Goal: Task Accomplishment & Management: Complete application form

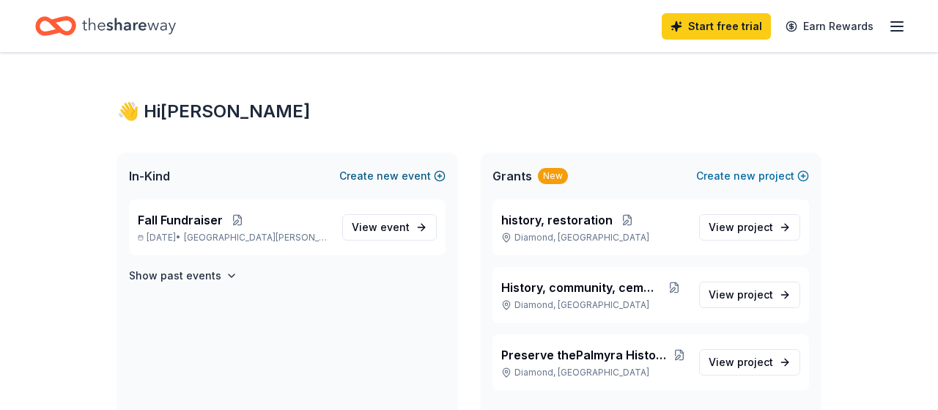
click at [399, 175] on span "new" at bounding box center [388, 176] width 22 height 18
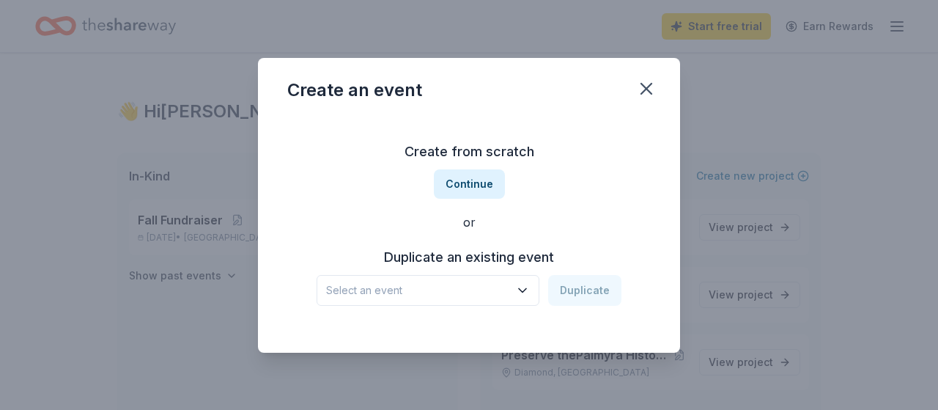
click at [526, 288] on icon "button" at bounding box center [522, 290] width 15 height 15
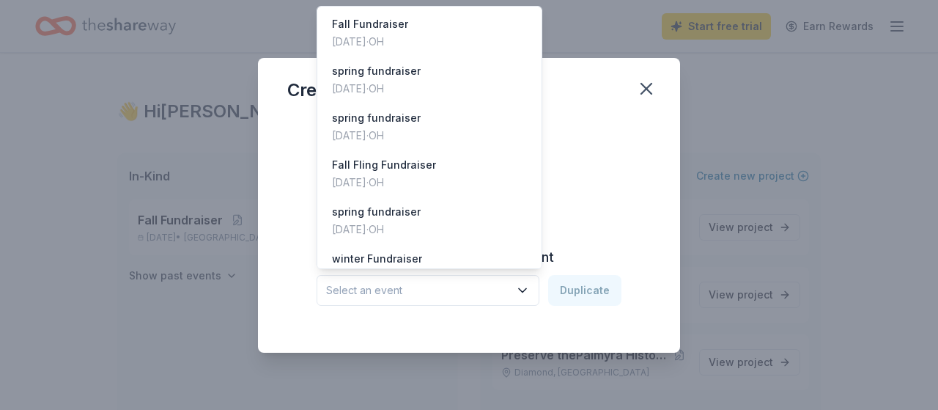
click at [743, 99] on div "Create an event Create from scratch Continue or Duplicate an existing event Sel…" at bounding box center [469, 205] width 938 height 410
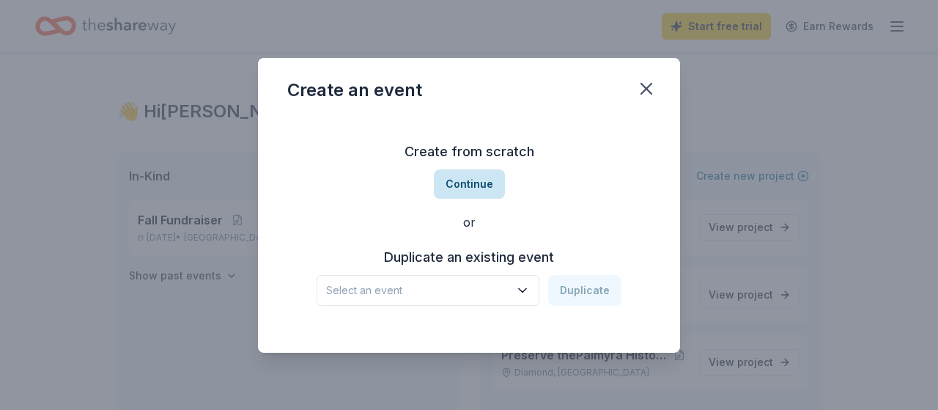
click at [464, 182] on button "Continue" at bounding box center [469, 183] width 71 height 29
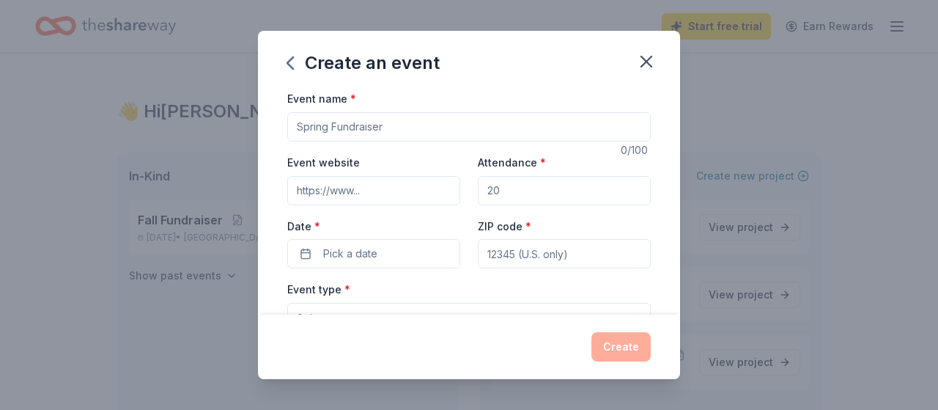
click at [367, 185] on input "Event website" at bounding box center [373, 190] width 173 height 29
click at [366, 188] on input "Event website" at bounding box center [373, 190] width 173 height 29
type input "https:palmyrahistoricalsociety.com"
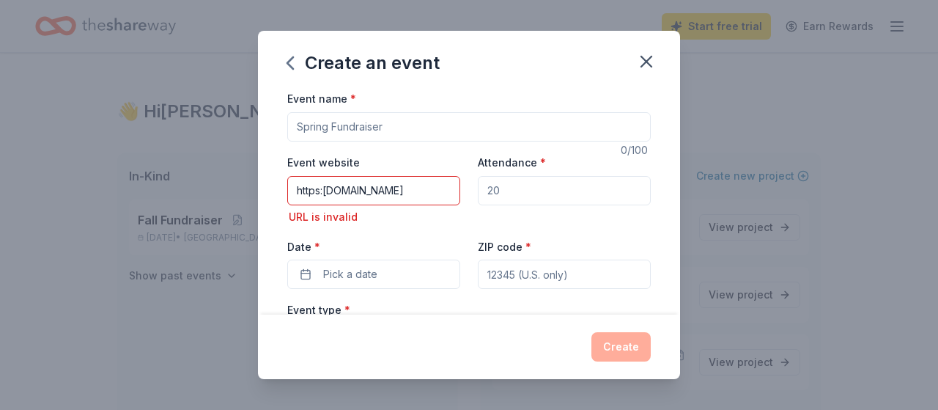
click at [502, 188] on input "Attendance *" at bounding box center [564, 190] width 173 height 29
click at [513, 191] on input "Attendance *" at bounding box center [564, 190] width 173 height 29
click at [500, 188] on input "Attendance *" at bounding box center [564, 190] width 173 height 29
click at [373, 188] on input "https:palmyrahistoricalsociety.com" at bounding box center [373, 190] width 173 height 29
click at [303, 187] on input "https:palmyrahistoricalsociety.com" at bounding box center [373, 190] width 173 height 29
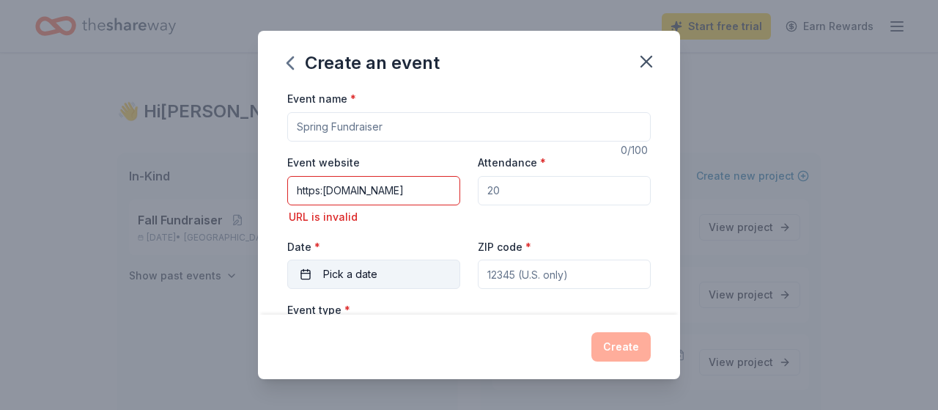
click at [307, 268] on button "Pick a date" at bounding box center [373, 273] width 173 height 29
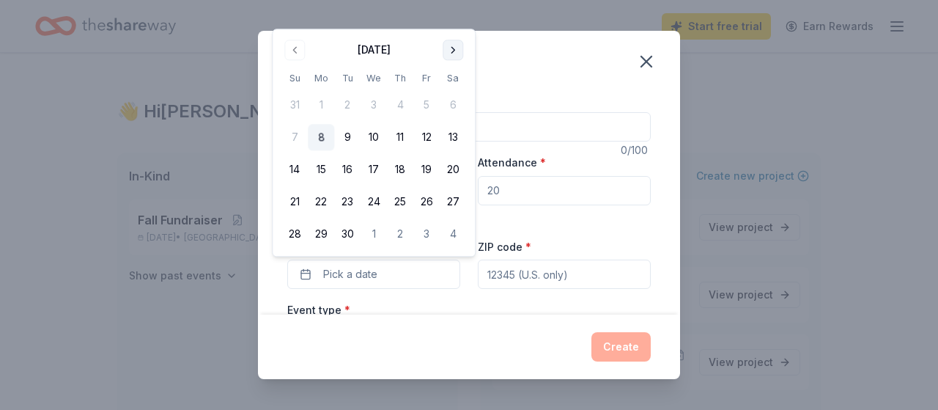
click at [452, 48] on button "Go to next month" at bounding box center [453, 50] width 21 height 21
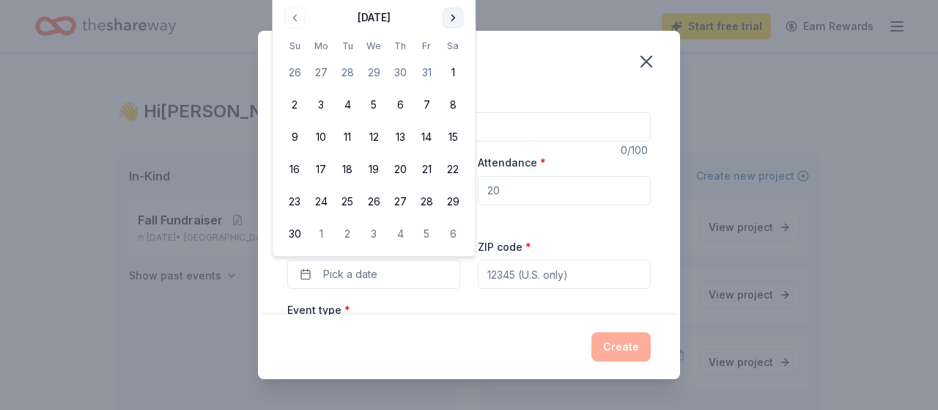
click at [452, 48] on th "Sa" at bounding box center [453, 45] width 26 height 15
click at [452, 12] on button "Go to next month" at bounding box center [453, 17] width 21 height 21
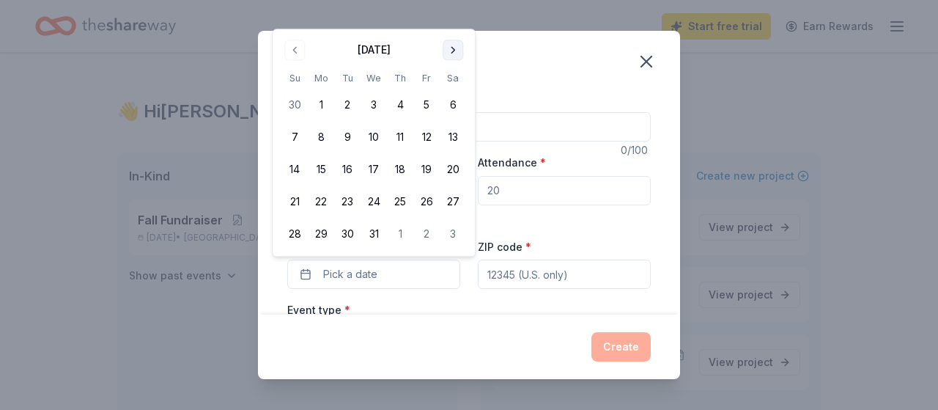
click at [452, 12] on div "Create an event Event name * 0 /100 Event website https:palmyrahistoricalsociet…" at bounding box center [469, 205] width 938 height 410
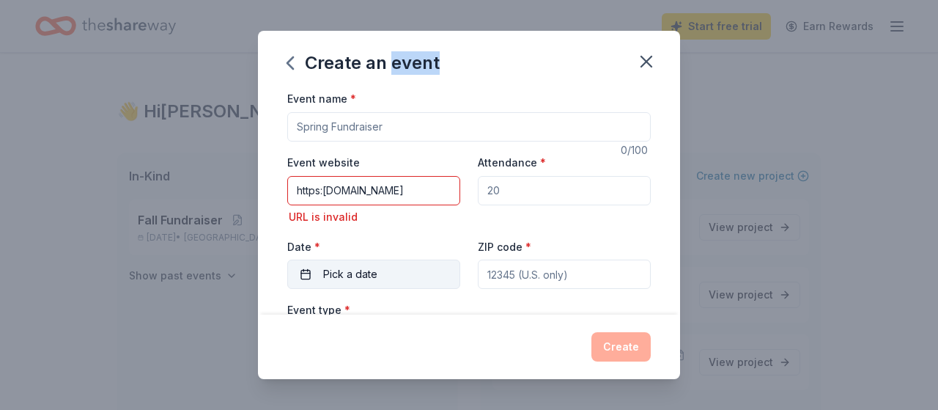
click at [304, 270] on button "Pick a date" at bounding box center [373, 273] width 173 height 29
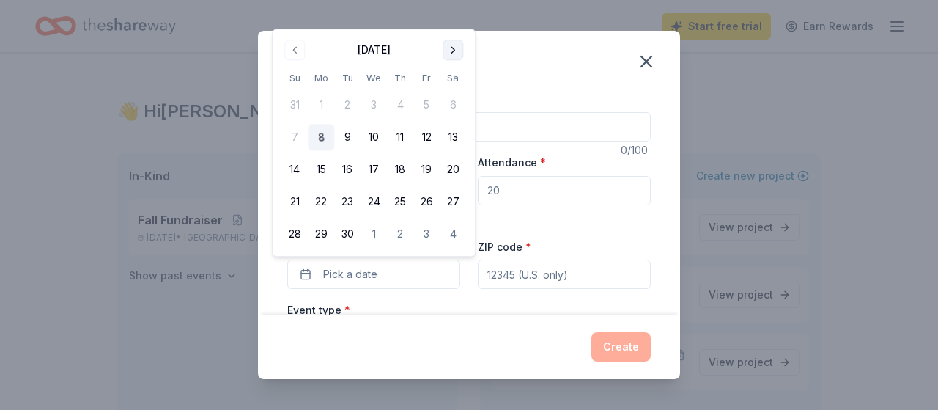
click at [454, 48] on button "Go to next month" at bounding box center [453, 50] width 21 height 21
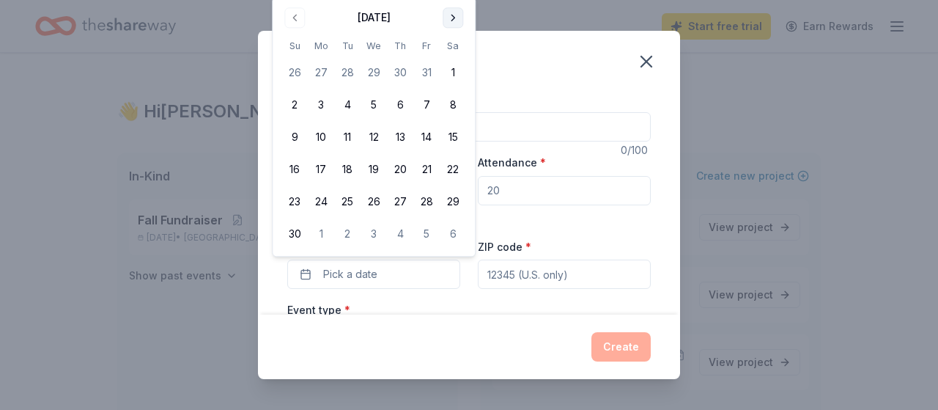
click at [454, 15] on button "Go to next month" at bounding box center [453, 17] width 21 height 21
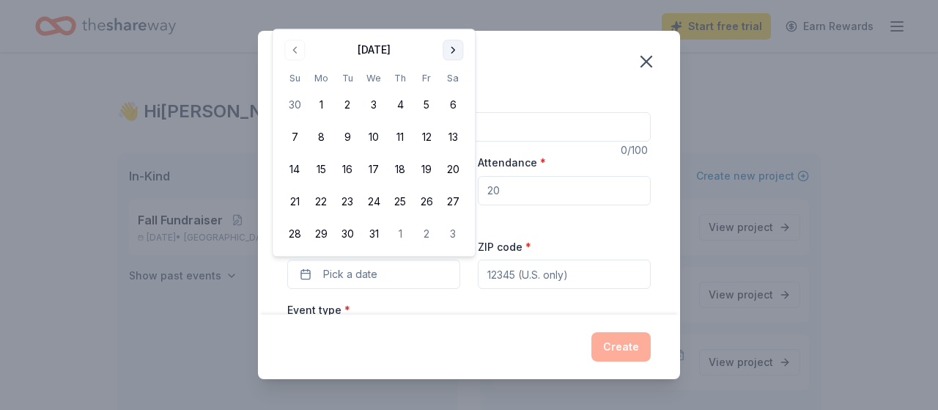
click at [452, 46] on button "Go to next month" at bounding box center [453, 50] width 21 height 21
click at [449, 52] on button "Go to next month" at bounding box center [453, 50] width 21 height 21
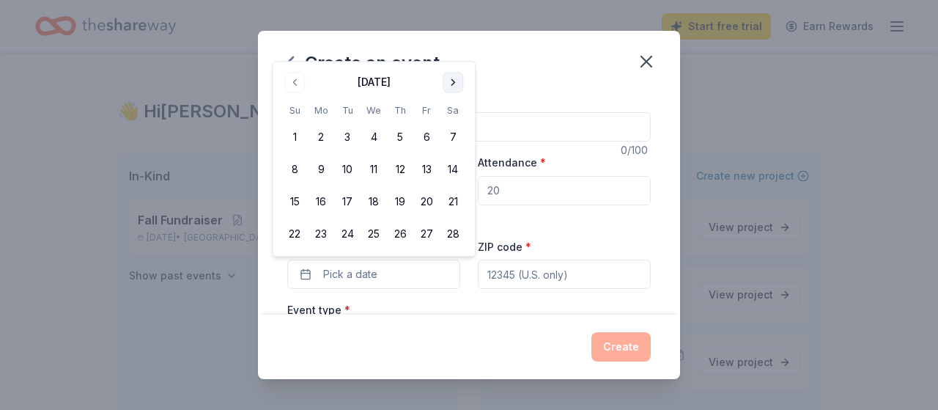
click at [452, 79] on button "Go to next month" at bounding box center [453, 82] width 21 height 21
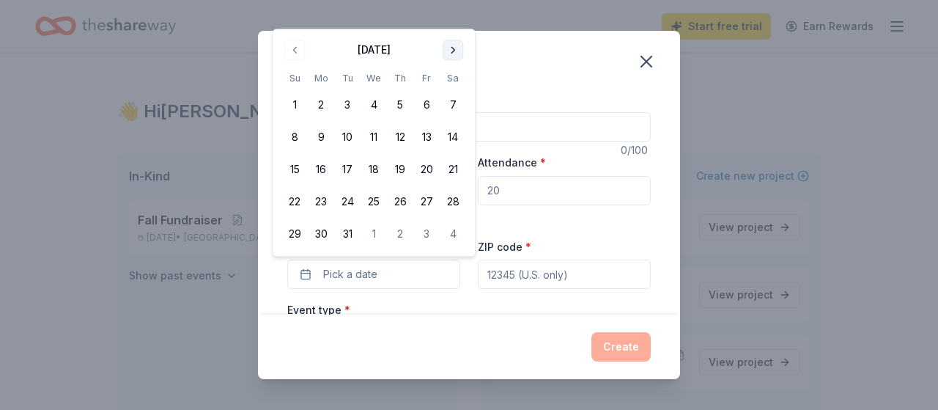
click at [453, 44] on button "Go to next month" at bounding box center [453, 50] width 21 height 21
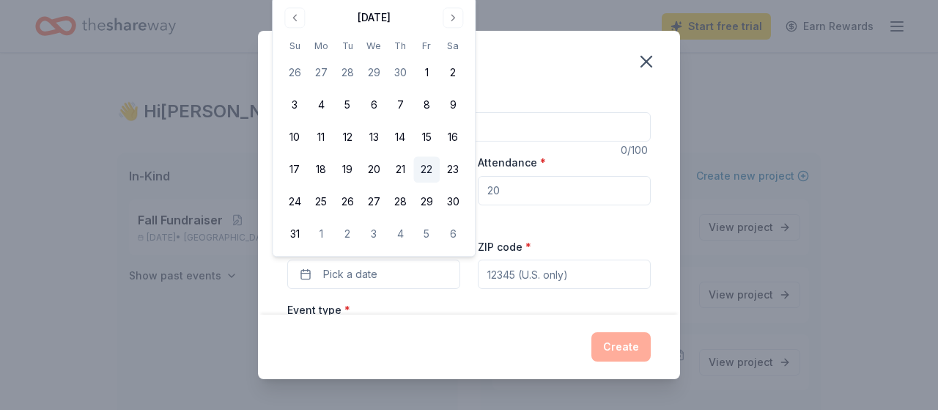
click at [424, 162] on button "22" at bounding box center [426, 170] width 26 height 26
click at [513, 273] on input "ZIP code *" at bounding box center [564, 273] width 173 height 29
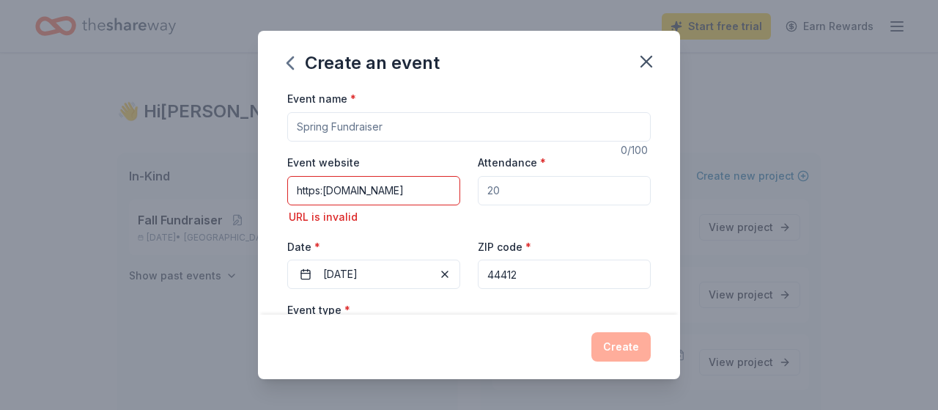
type input "44412"
click at [745, 262] on div "Create an event Event name * 0 /100 Event website https:palmyrahistoricalsociet…" at bounding box center [469, 205] width 938 height 410
click at [450, 185] on input "https:palmyrahistoricalsociety.com" at bounding box center [373, 190] width 173 height 29
type input "h"
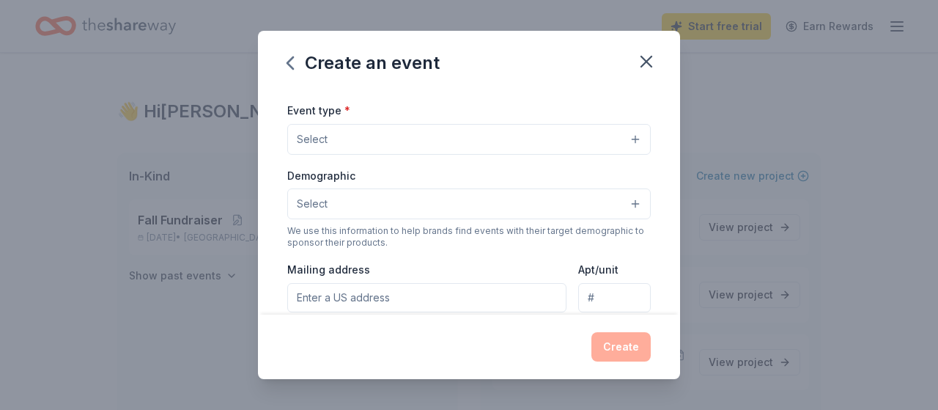
scroll to position [182, 0]
click at [315, 132] on span "Select" at bounding box center [312, 137] width 31 height 18
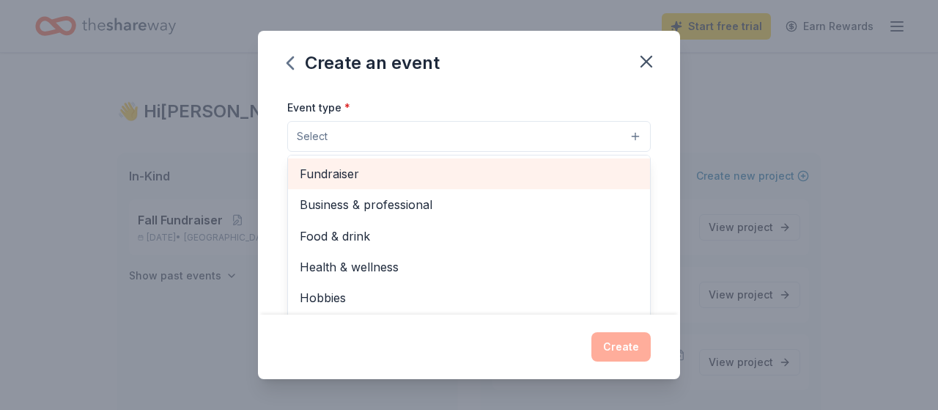
click at [315, 173] on span "Fundraiser" at bounding box center [469, 173] width 339 height 19
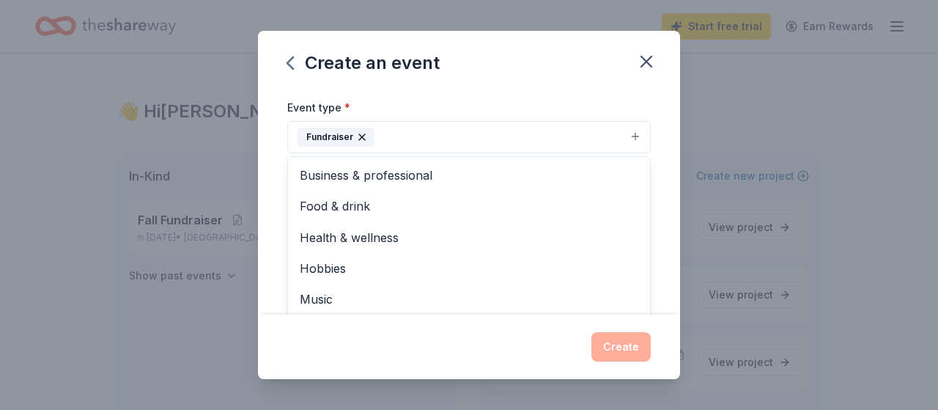
click at [660, 196] on div "Event name * 0 /100 Event website Attendance * Date * 05/22/2026 ZIP code * 444…" at bounding box center [469, 201] width 422 height 224
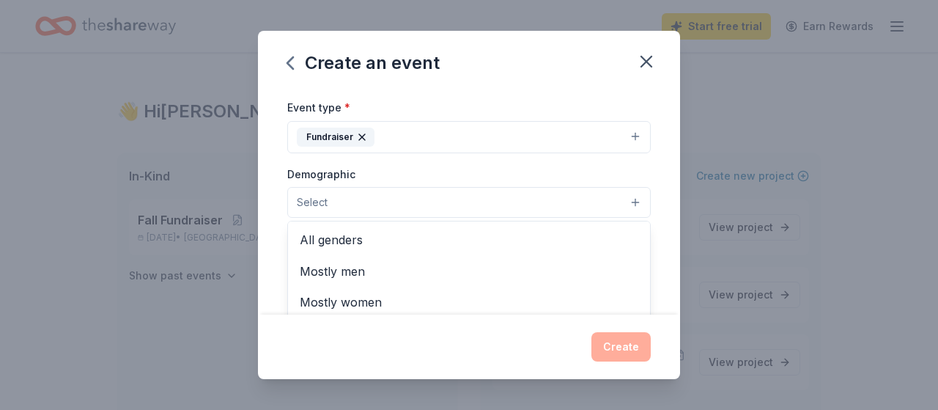
click at [383, 199] on button "Select" at bounding box center [469, 202] width 364 height 31
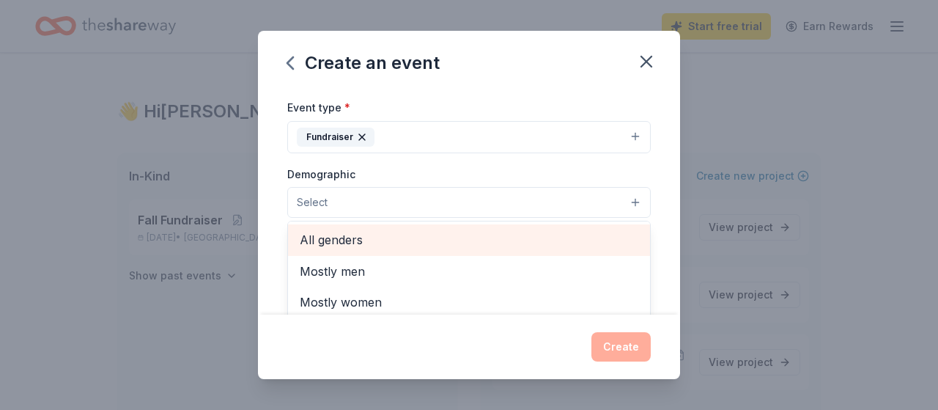
click at [341, 238] on span "All genders" at bounding box center [469, 239] width 339 height 19
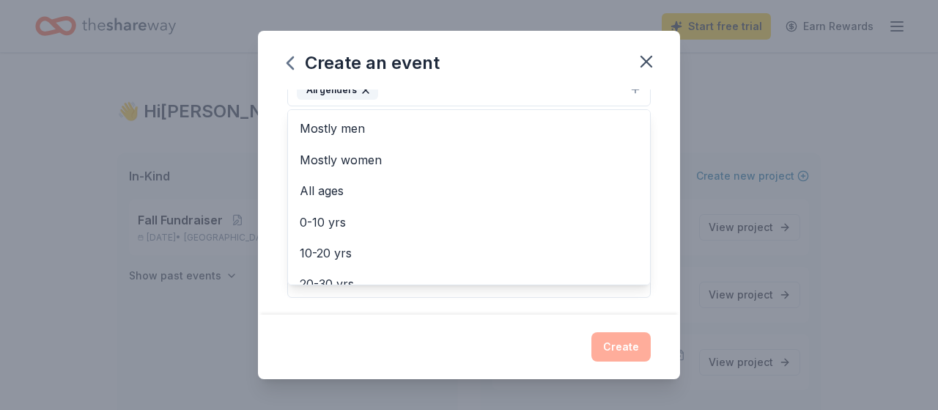
scroll to position [299, 0]
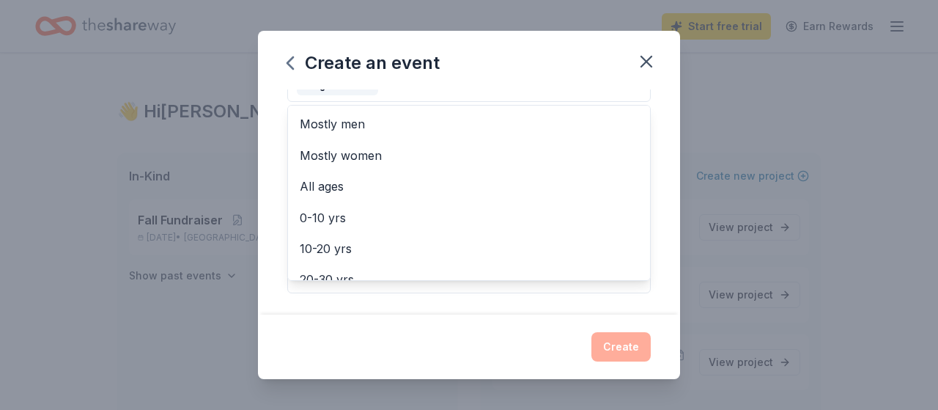
click at [653, 298] on div "Event name * 0 /100 Event website Attendance * Date * 05/22/2026 ZIP code * 444…" at bounding box center [469, 201] width 422 height 224
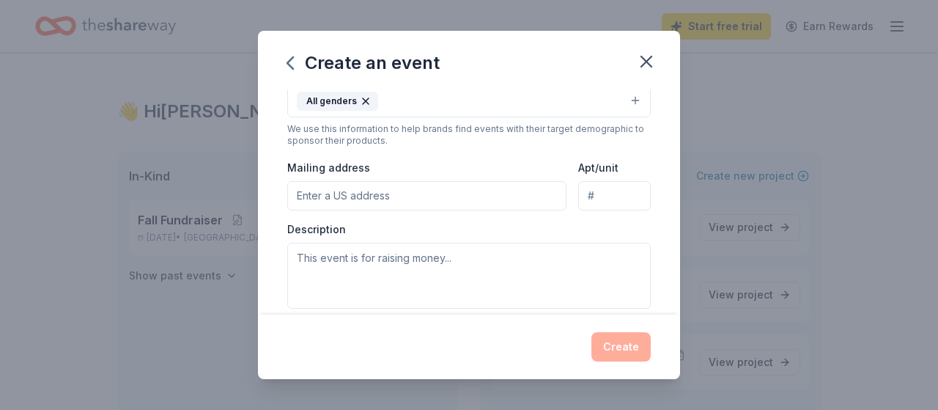
scroll to position [290, 0]
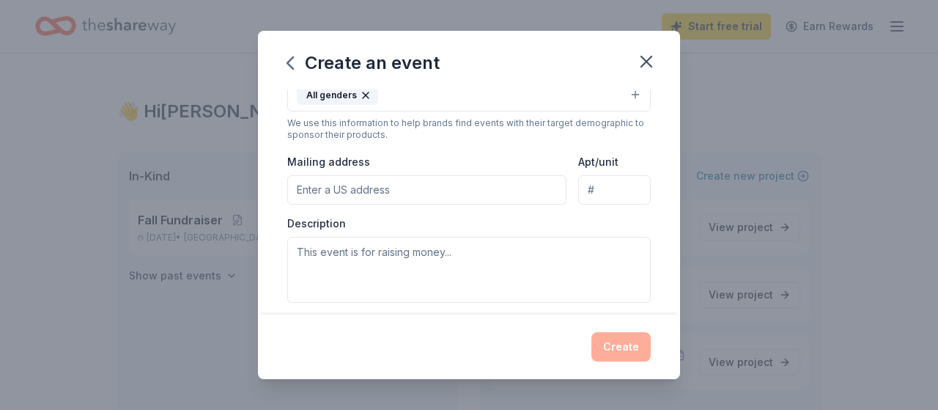
click at [329, 188] on input "Mailing address" at bounding box center [426, 189] width 279 height 29
type input "10322 Tallmadge Road, Palmyra Township, OH, 44412"
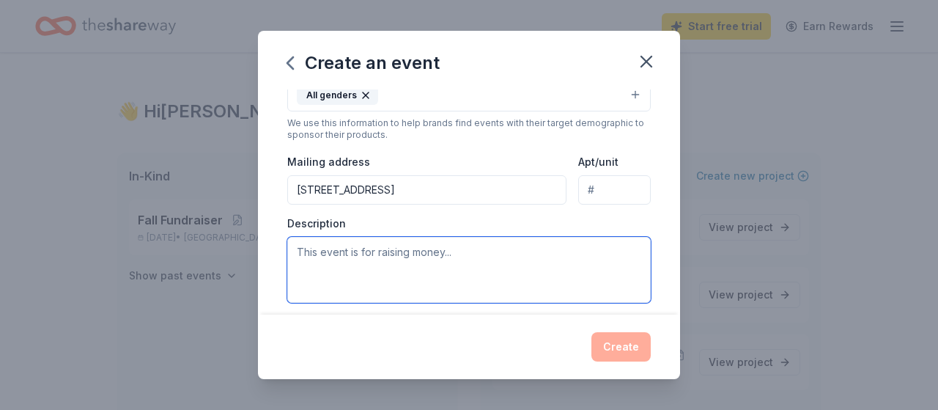
click at [334, 249] on textarea at bounding box center [469, 270] width 364 height 66
type textarea "This event fundraises for our Historical Society in order to help our community."
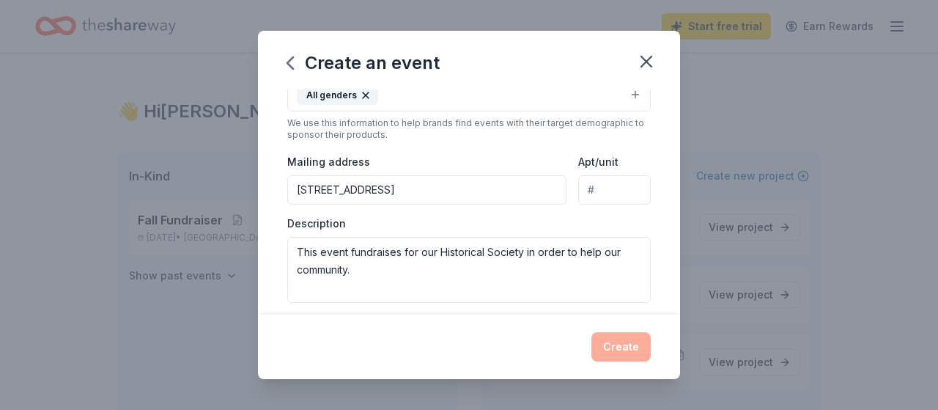
click at [626, 340] on div "Create" at bounding box center [469, 346] width 364 height 29
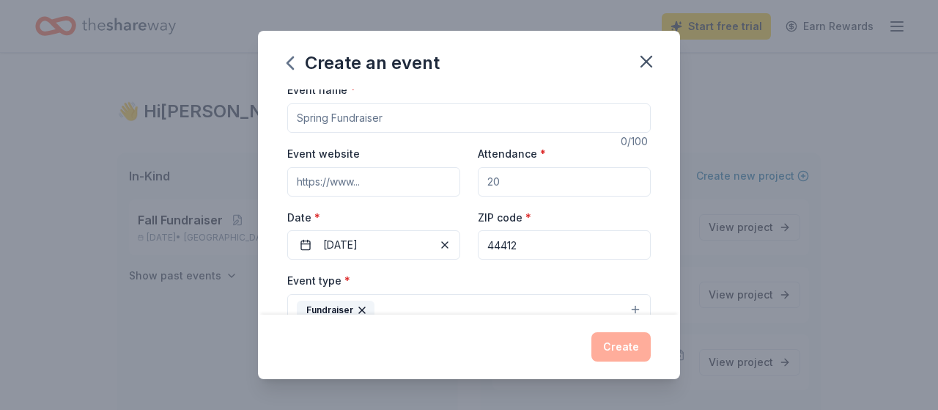
scroll to position [7, 0]
click at [509, 183] on input "Attendance *" at bounding box center [564, 183] width 173 height 29
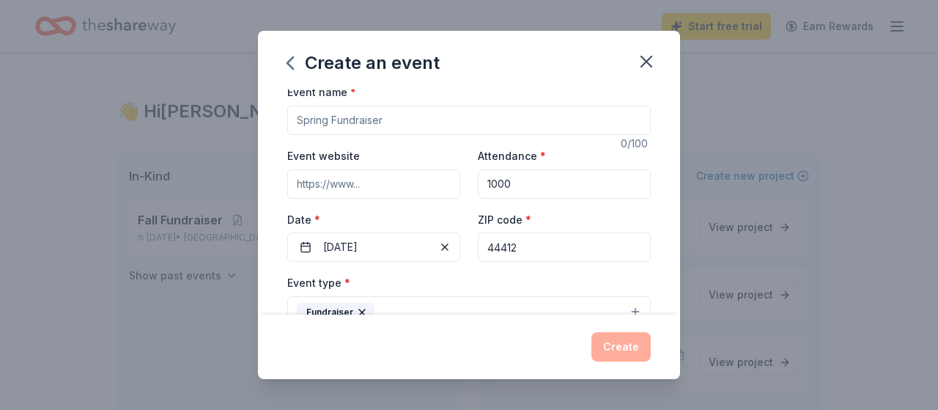
type input "1000"
click at [403, 113] on input "Event name *" at bounding box center [469, 120] width 364 height 29
type input "summer fundraiser 2026"
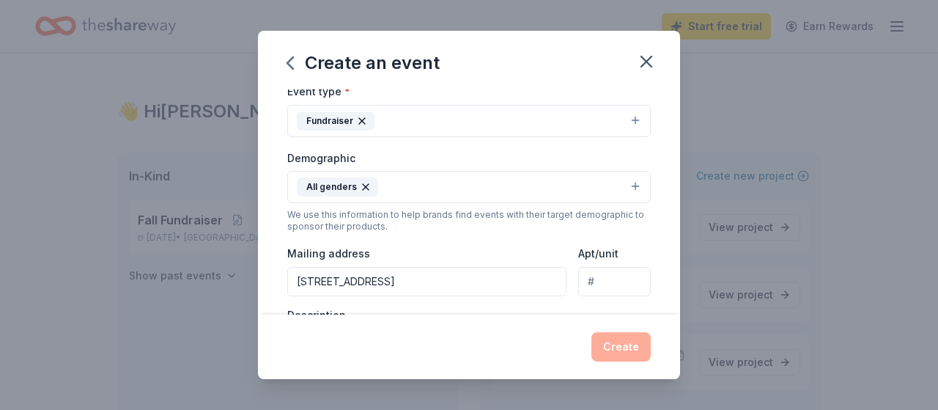
scroll to position [184, 0]
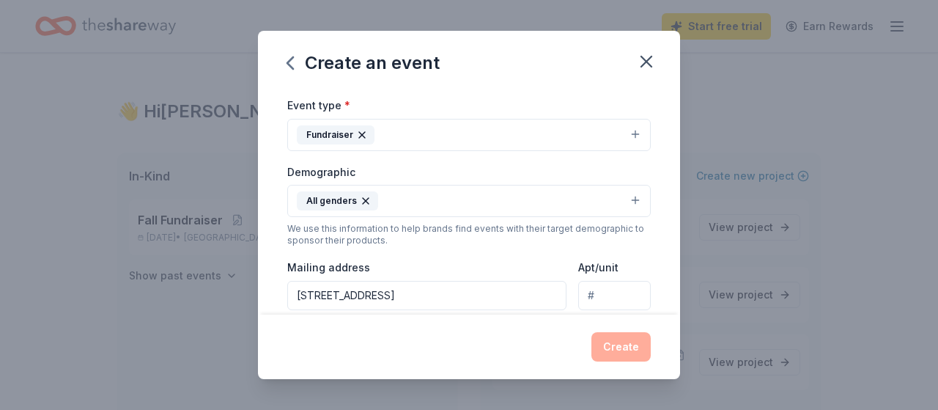
click at [636, 196] on button "All genders" at bounding box center [469, 201] width 364 height 32
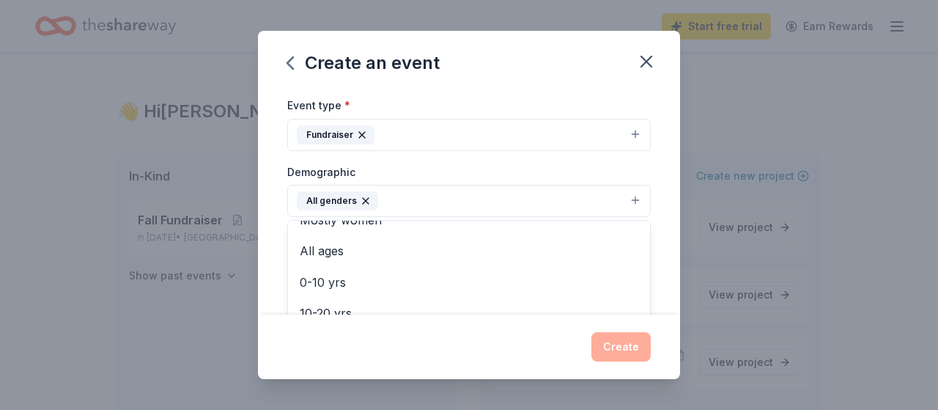
scroll to position [56, 0]
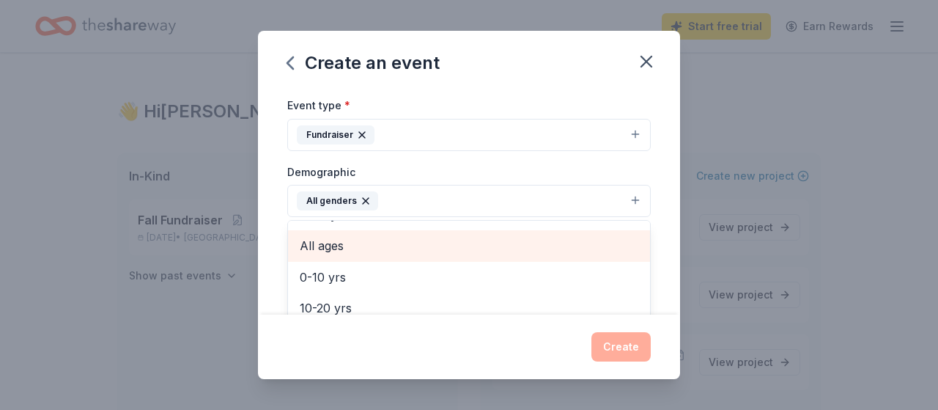
click at [320, 239] on span "All ages" at bounding box center [469, 245] width 339 height 19
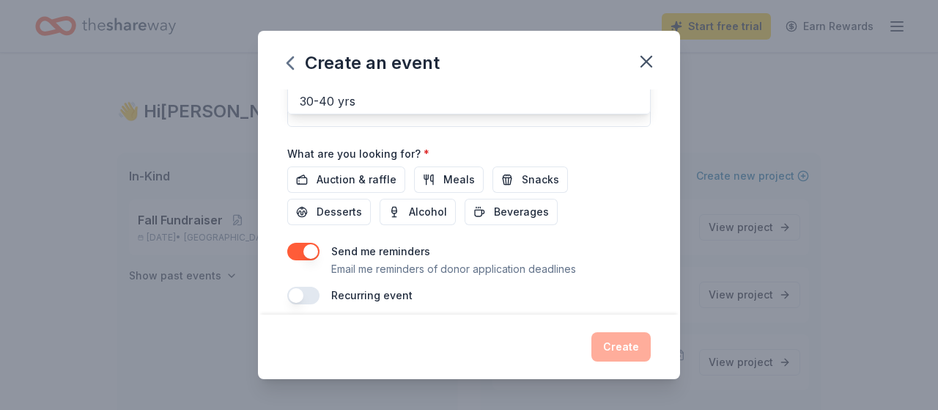
scroll to position [468, 0]
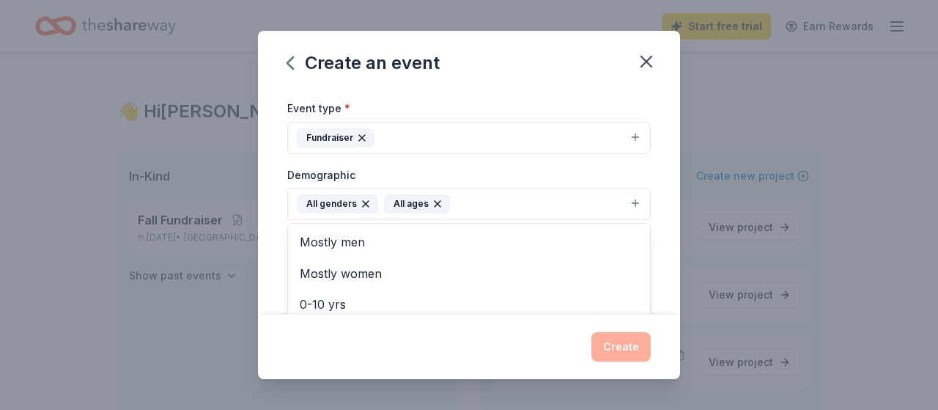
drag, startPoint x: 645, startPoint y: 204, endPoint x: 643, endPoint y: 261, distance: 57.2
click at [643, 220] on div "All genders All ages Mostly men Mostly women 0-10 yrs 10-20 yrs 20-30 yrs 30-40…" at bounding box center [469, 204] width 364 height 32
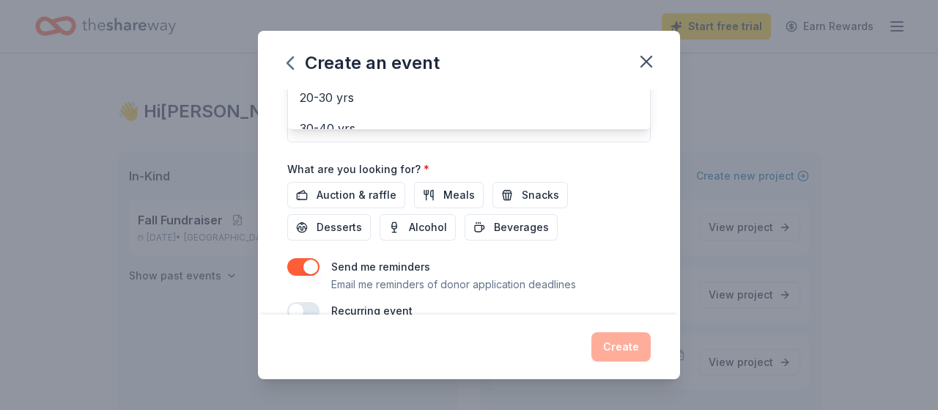
scroll to position [452, 0]
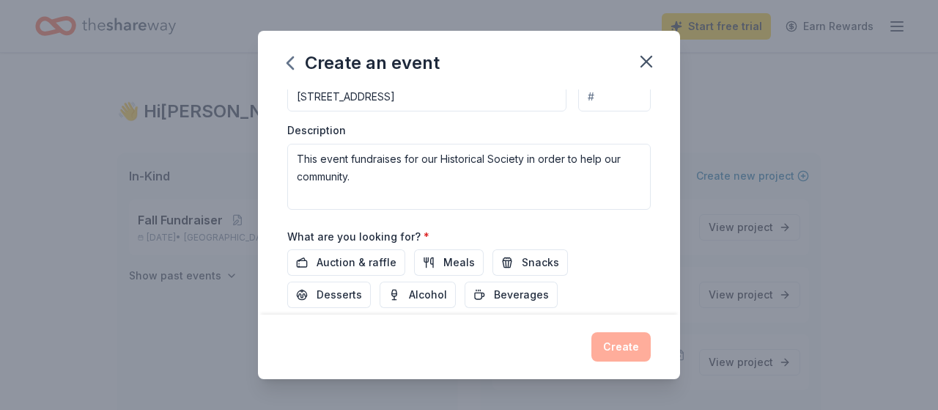
scroll to position [381, 0]
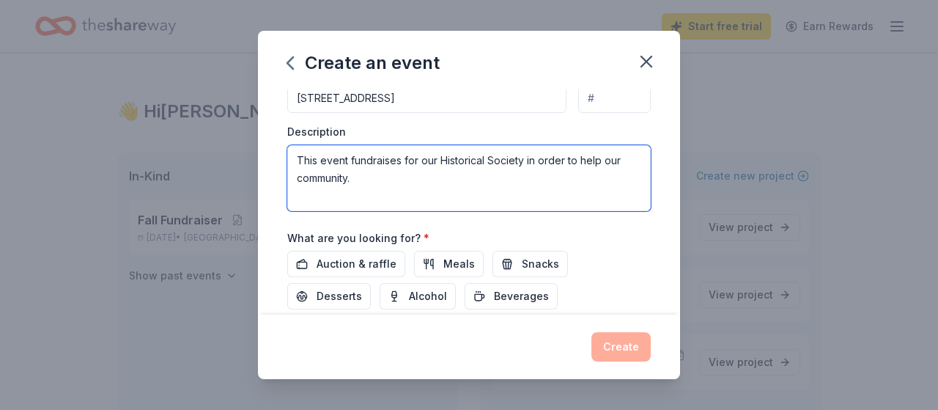
click at [371, 155] on textarea "This event fundraises for our Historical Society in order to help our community." at bounding box center [469, 178] width 364 height 66
type textarea "This event fund raises for our Historical Society in order to help our communit…"
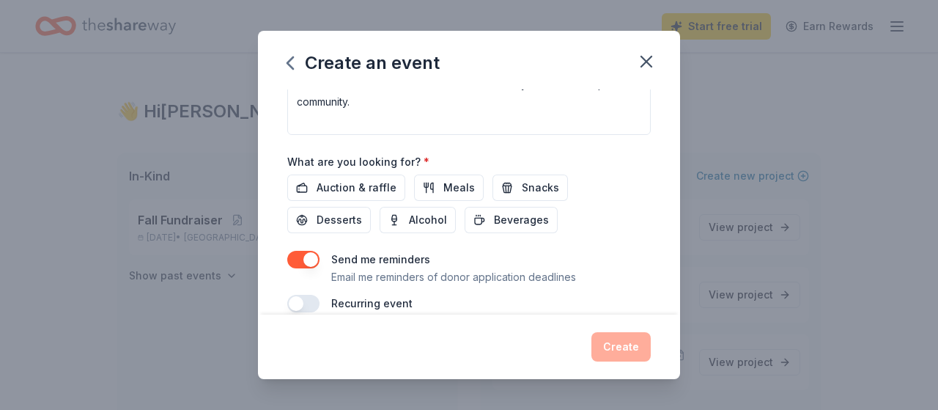
scroll to position [475, 0]
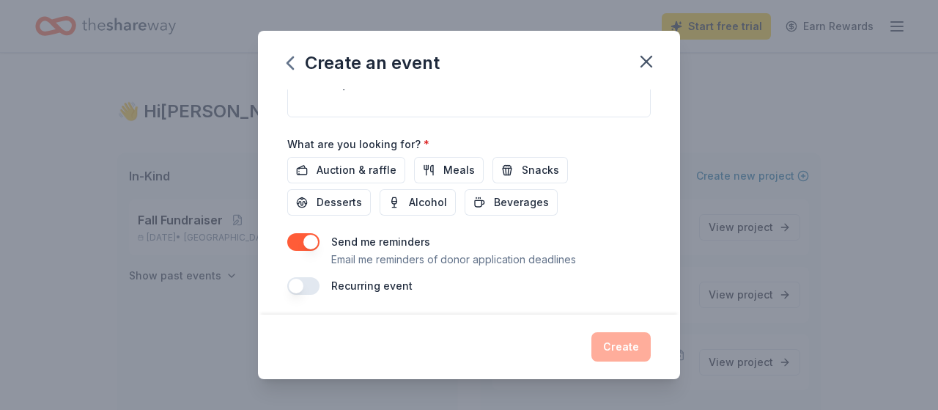
click at [296, 235] on button "button" at bounding box center [303, 242] width 32 height 18
click at [312, 235] on button "button" at bounding box center [303, 242] width 32 height 18
click at [433, 166] on button "Meals" at bounding box center [449, 170] width 70 height 26
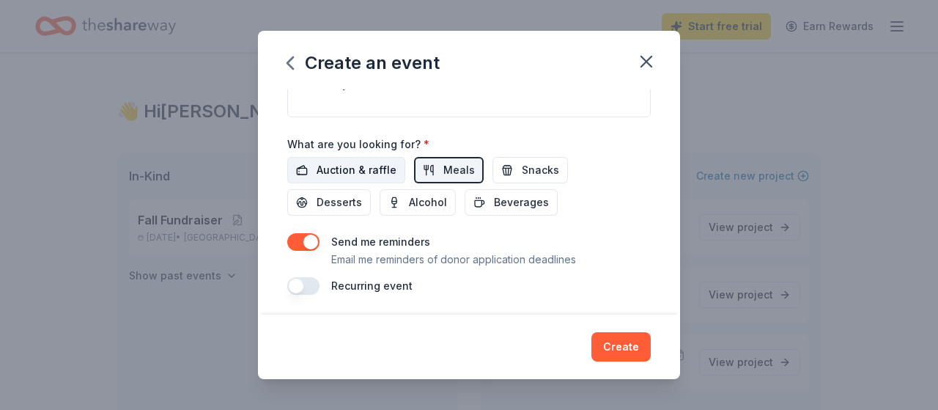
click at [377, 162] on span "Auction & raffle" at bounding box center [357, 170] width 80 height 18
click at [512, 163] on button "Snacks" at bounding box center [531, 170] width 76 height 26
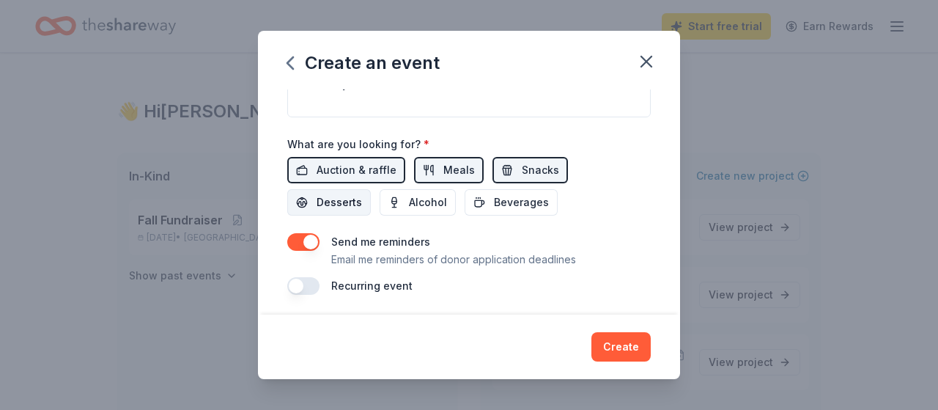
click at [362, 194] on span "Desserts" at bounding box center [339, 203] width 45 height 18
click at [465, 190] on button "Beverages" at bounding box center [511, 202] width 93 height 26
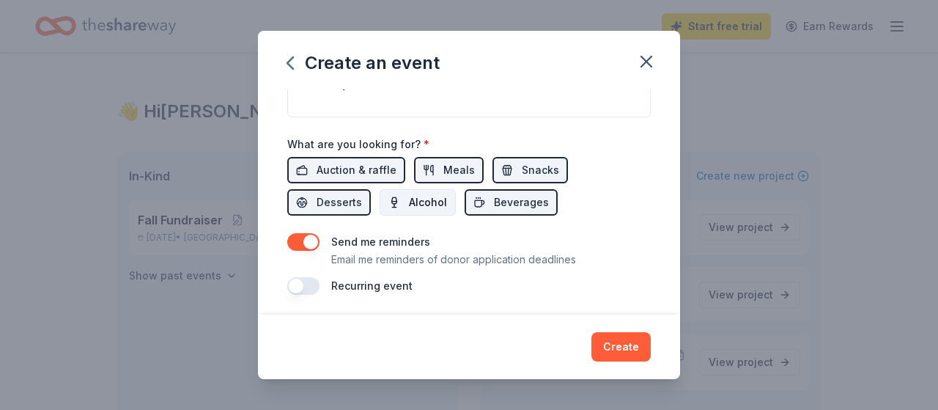
click at [409, 194] on span "Alcohol" at bounding box center [428, 203] width 38 height 18
click at [623, 349] on button "Create" at bounding box center [621, 346] width 59 height 29
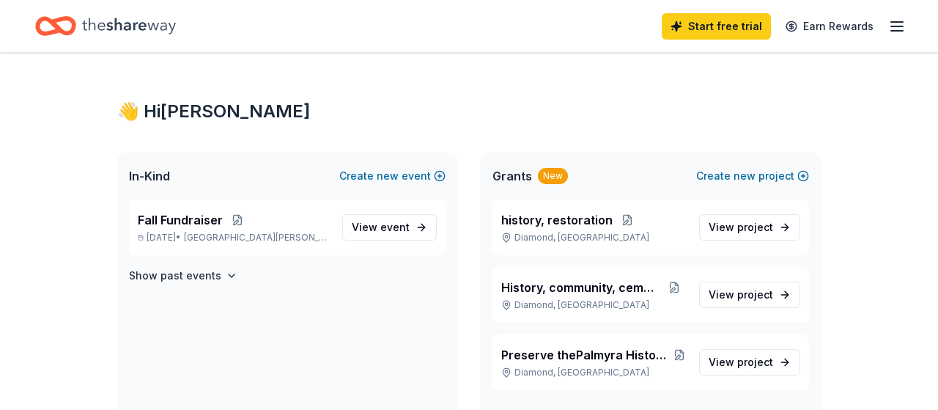
scroll to position [0, 0]
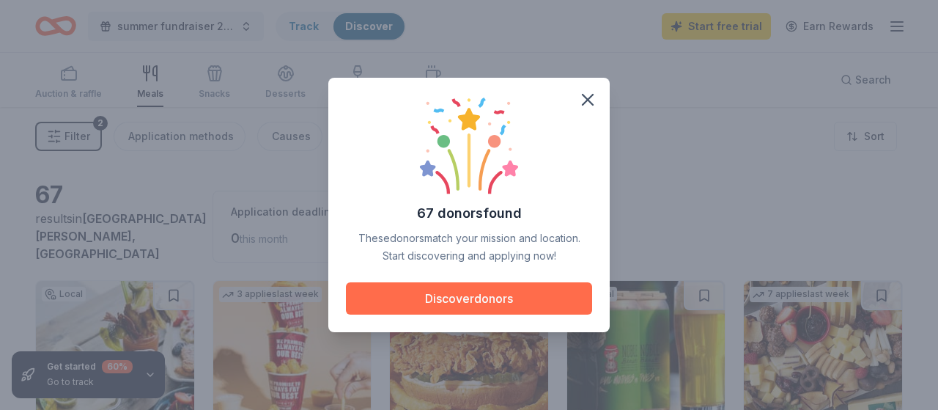
click at [505, 293] on button "Discover donors" at bounding box center [469, 298] width 246 height 32
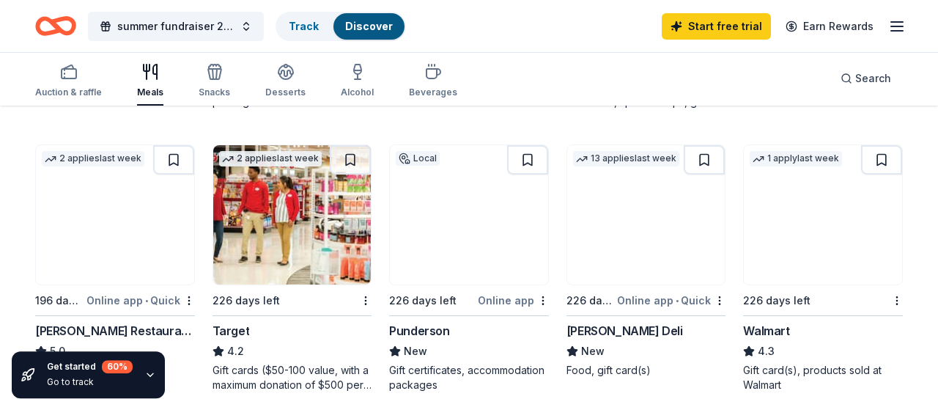
scroll to position [707, 0]
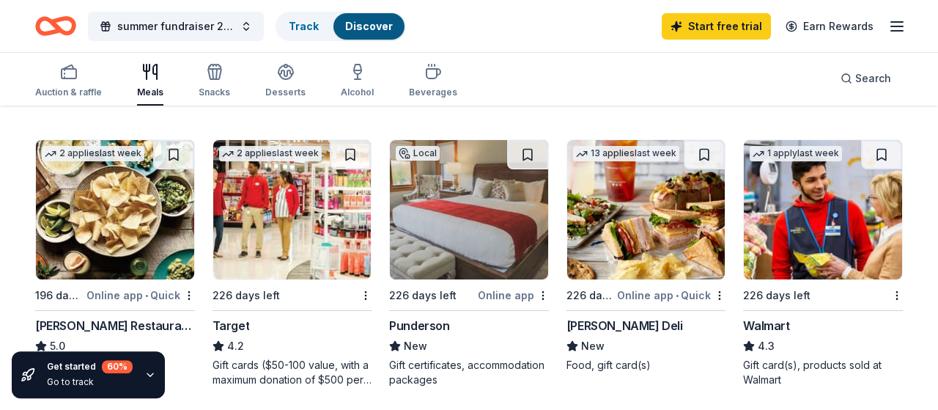
click at [430, 317] on div "Punderson" at bounding box center [419, 326] width 60 height 18
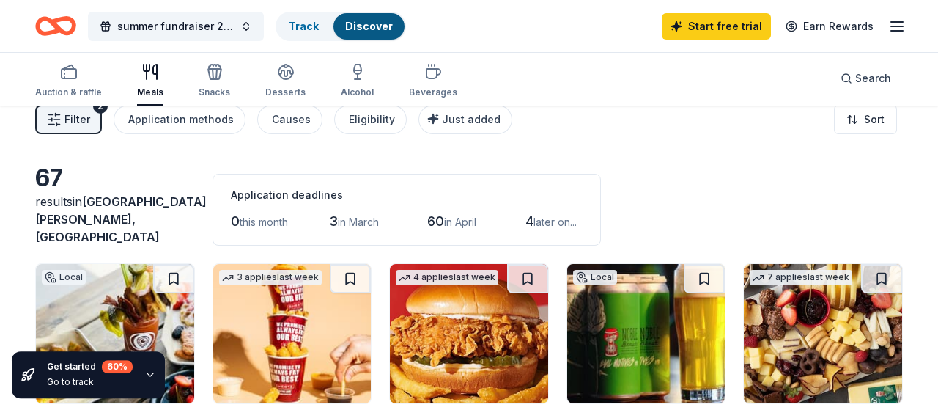
scroll to position [0, 0]
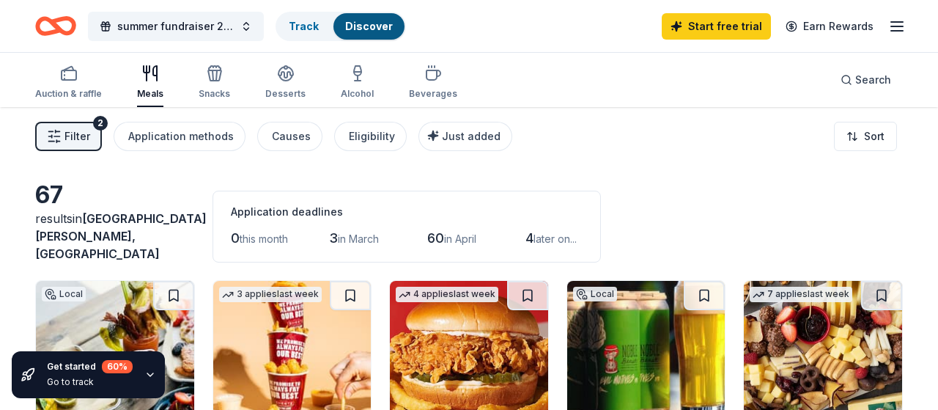
click at [76, 133] on span "Filter" at bounding box center [78, 137] width 26 height 18
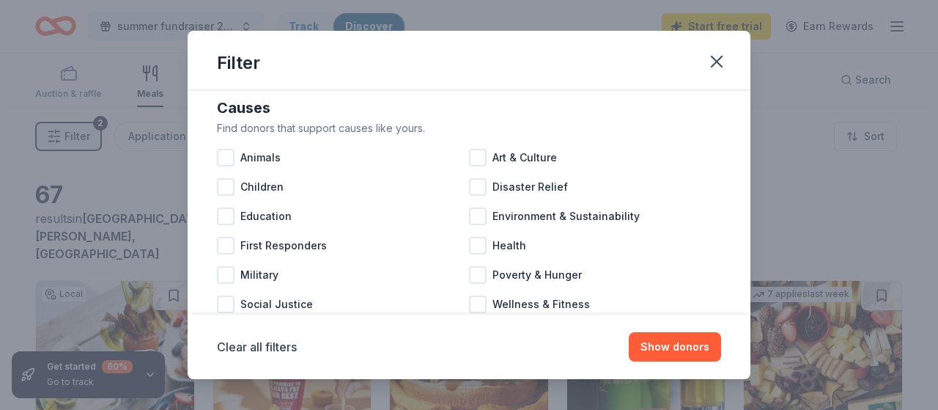
scroll to position [30, 0]
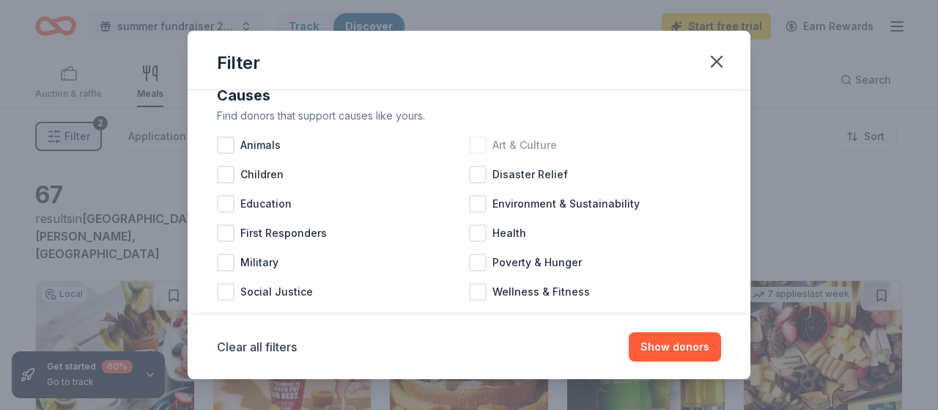
click at [482, 144] on div at bounding box center [478, 145] width 18 height 18
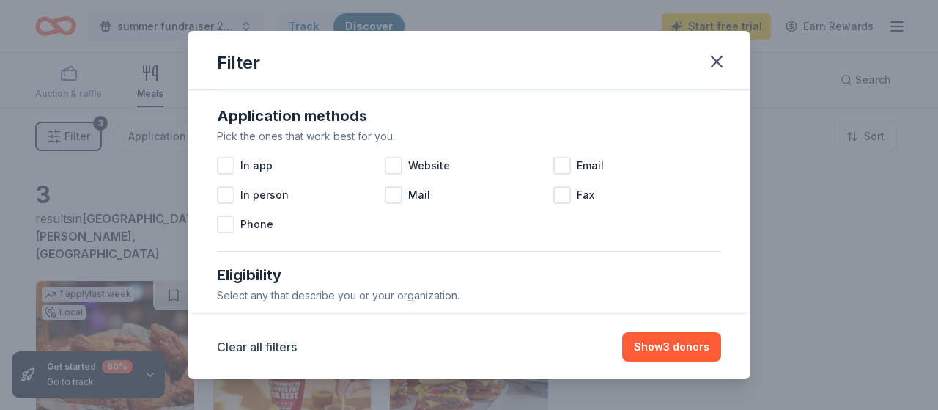
scroll to position [259, 0]
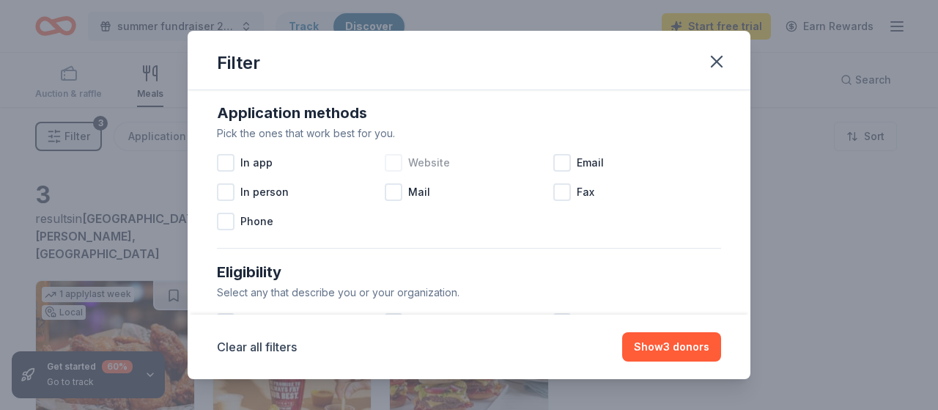
click at [389, 161] on div at bounding box center [394, 163] width 18 height 18
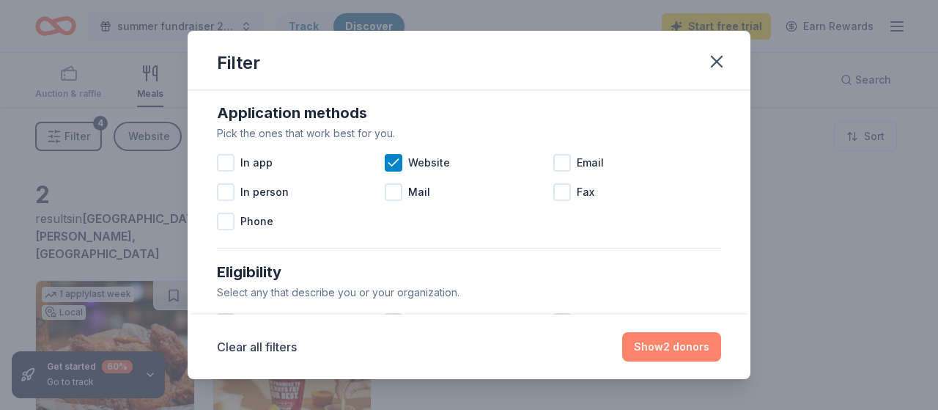
click at [677, 348] on button "Show 2 donors" at bounding box center [671, 346] width 99 height 29
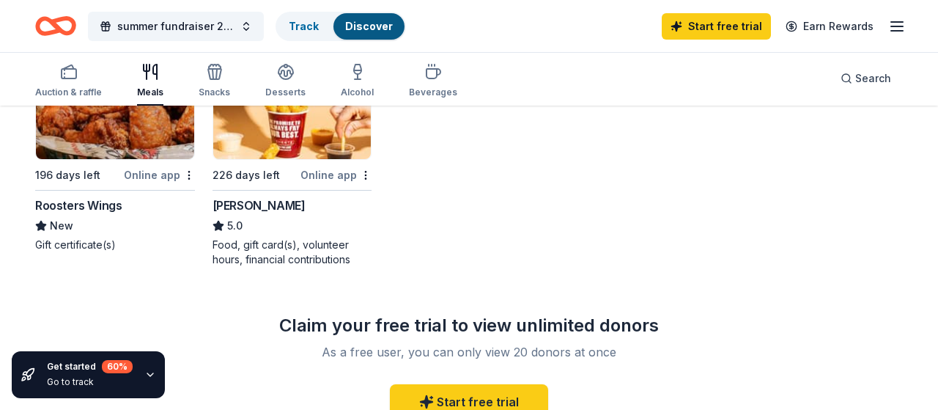
scroll to position [264, 0]
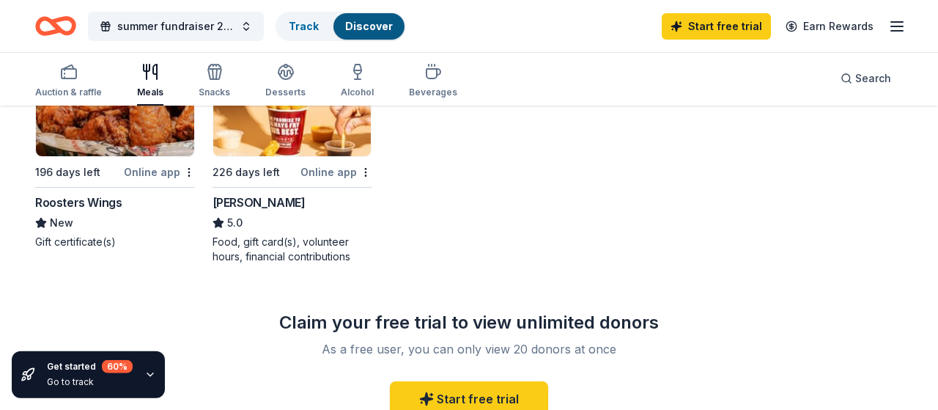
click at [57, 194] on div "Roosters Wings" at bounding box center [78, 203] width 86 height 18
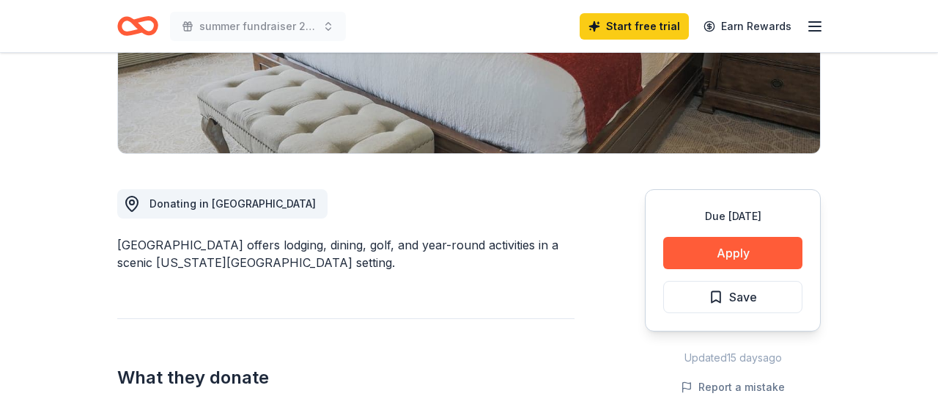
scroll to position [282, 0]
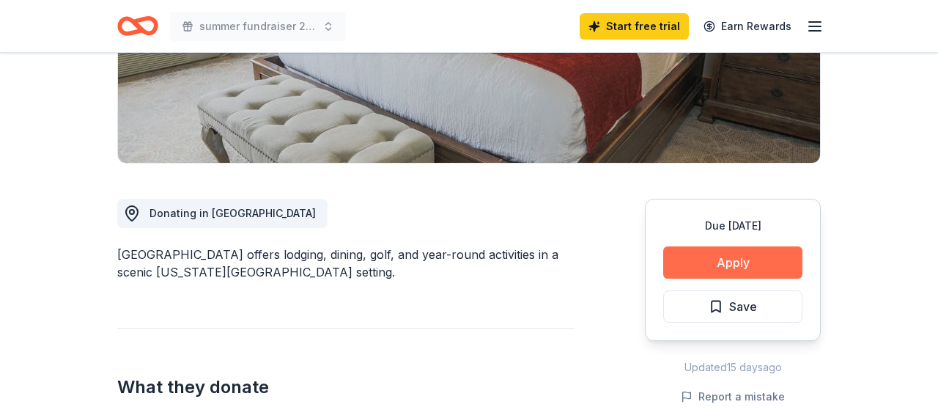
click at [732, 256] on button "Apply" at bounding box center [732, 262] width 139 height 32
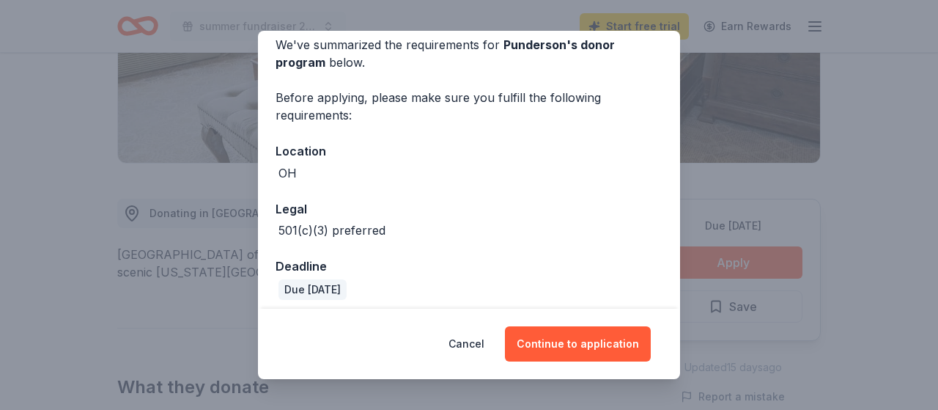
scroll to position [74, 0]
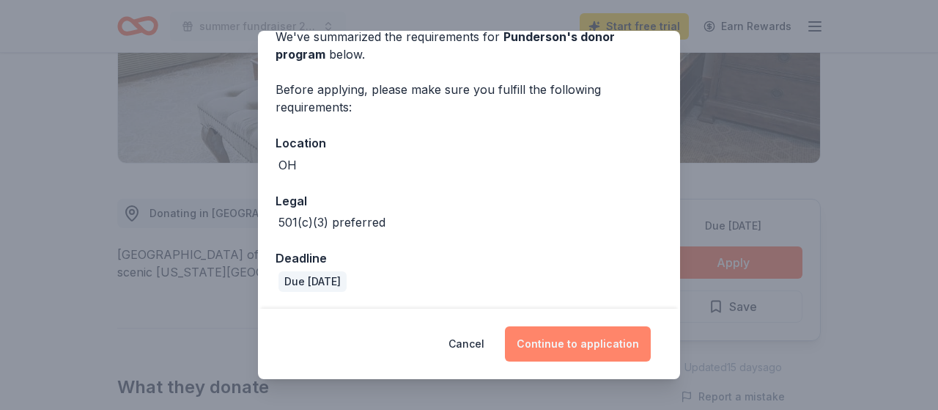
click at [596, 340] on button "Continue to application" at bounding box center [578, 343] width 146 height 35
